Goal: Use online tool/utility: Utilize a website feature to perform a specific function

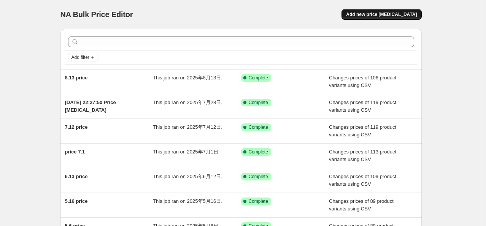
click at [390, 15] on span "Add new price [MEDICAL_DATA]" at bounding box center [381, 14] width 71 height 6
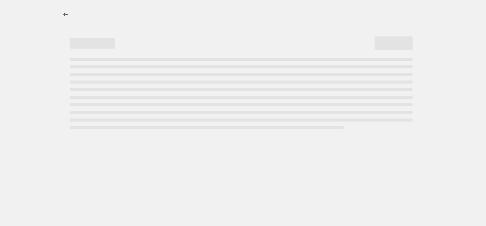
select select "percentage"
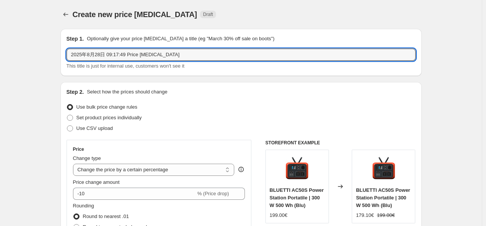
drag, startPoint x: 184, startPoint y: 55, endPoint x: 19, endPoint y: 56, distance: 165.4
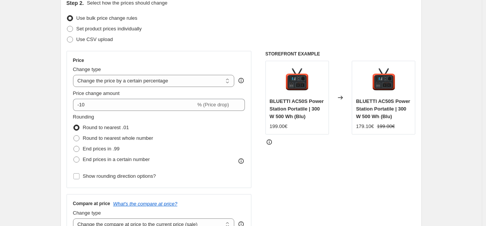
scroll to position [76, 0]
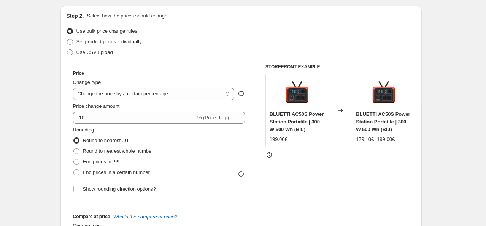
type input "8.28 price"
click at [73, 54] on span at bounding box center [70, 52] width 6 height 6
click at [67, 50] on input "Use CSV upload" at bounding box center [67, 49] width 0 height 0
radio input "true"
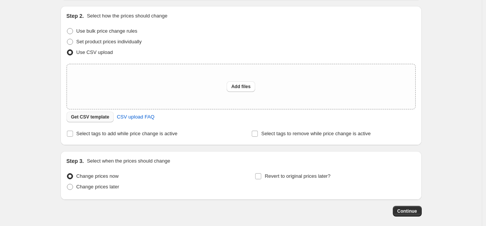
click at [108, 121] on button "Get CSV template" at bounding box center [91, 117] width 48 height 11
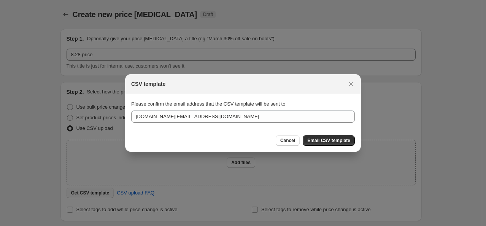
scroll to position [0, 0]
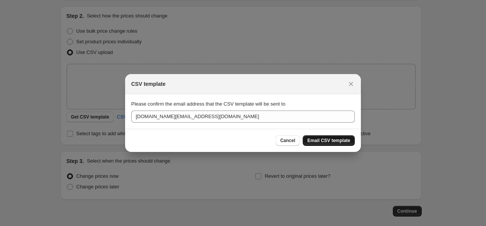
click at [311, 140] on span "Email CSV template" at bounding box center [328, 141] width 43 height 6
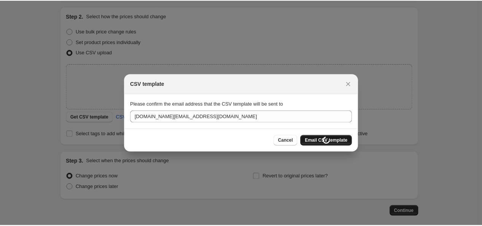
scroll to position [76, 0]
